Goal: Task Accomplishment & Management: Manage account settings

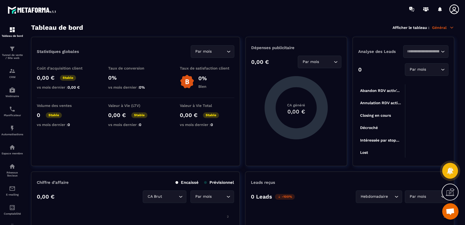
click at [449, 27] on icon at bounding box center [451, 27] width 5 height 5
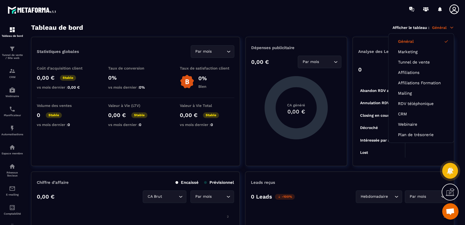
click at [454, 5] on icon at bounding box center [453, 9] width 11 height 11
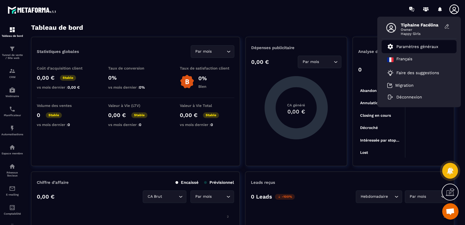
click at [430, 44] on p "Paramètres généraux" at bounding box center [417, 46] width 42 height 5
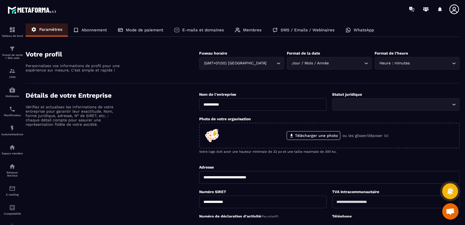
click at [135, 23] on div "Mode de paiement" at bounding box center [140, 29] width 56 height 13
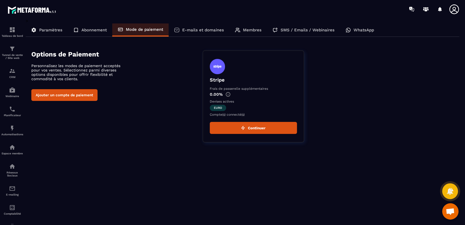
click at [262, 128] on button "Continuer" at bounding box center [253, 128] width 87 height 12
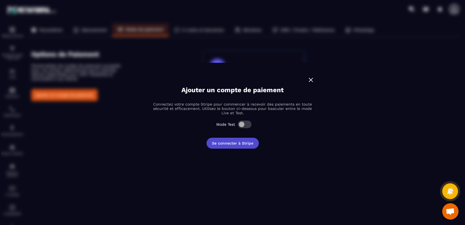
click at [248, 143] on button "Se connecter à Stripe" at bounding box center [232, 142] width 52 height 11
